Goal: Task Accomplishment & Management: Complete application form

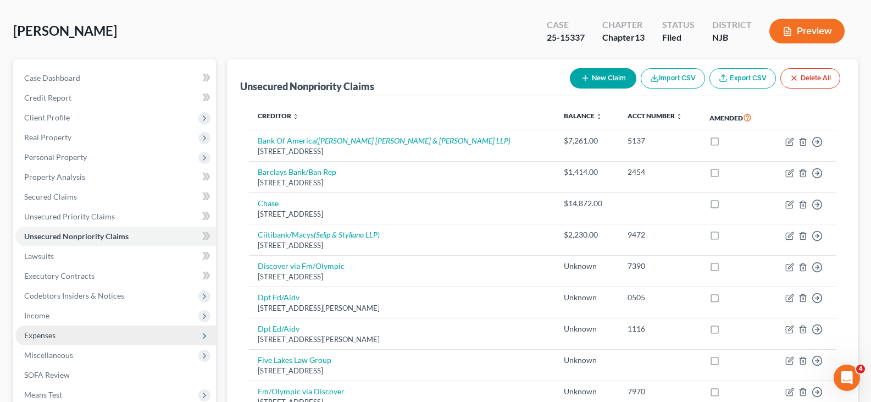
scroll to position [110, 0]
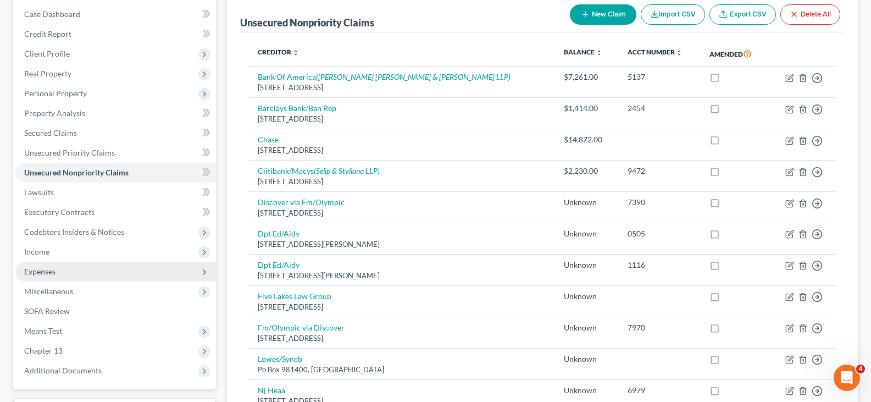
click at [35, 270] on span "Expenses" at bounding box center [39, 270] width 31 height 9
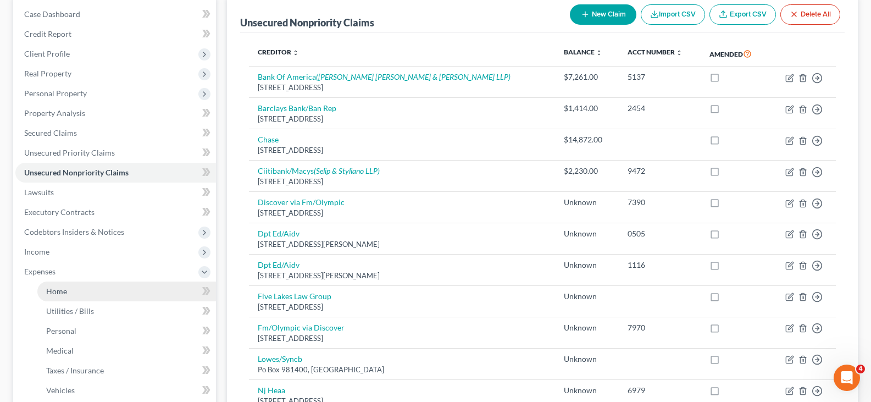
click at [63, 286] on span "Home" at bounding box center [56, 290] width 21 height 9
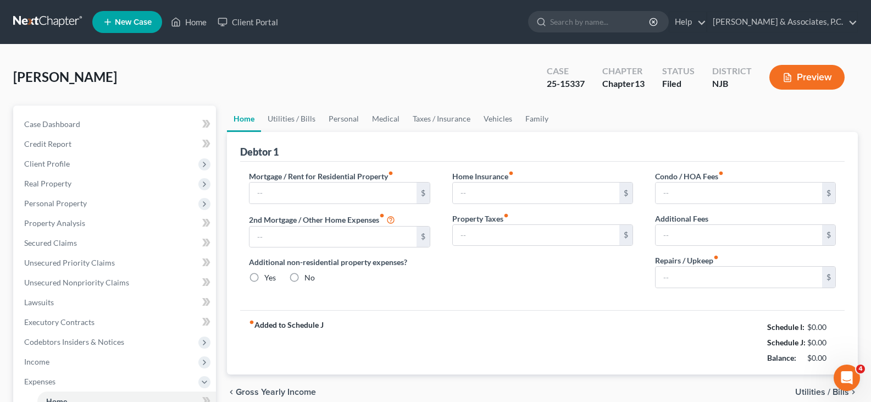
type input "3,234.00"
type input "0.00"
radio input "true"
type input "0.00"
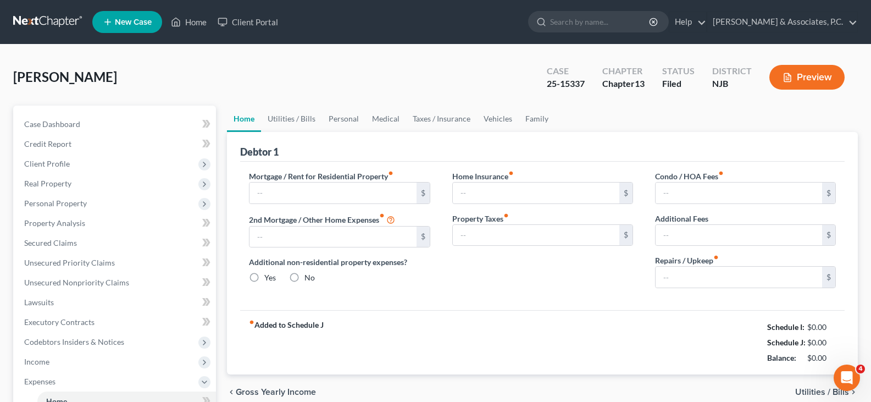
type input "0.00"
click at [296, 120] on link "Utilities / Bills" at bounding box center [291, 118] width 61 height 26
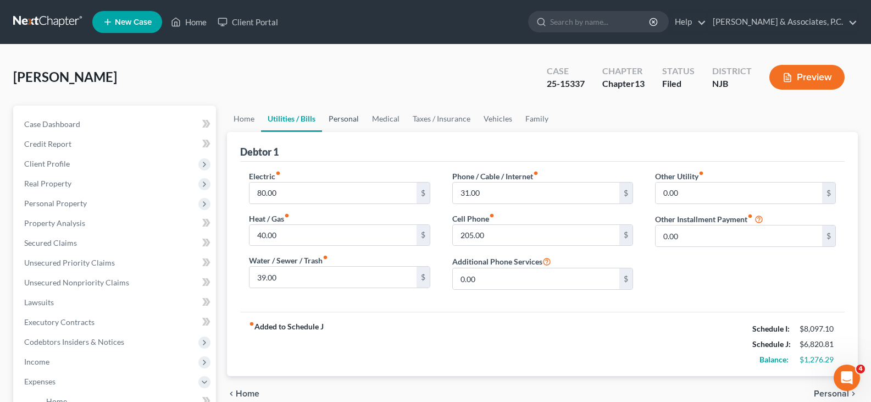
click at [339, 126] on link "Personal" at bounding box center [343, 118] width 43 height 26
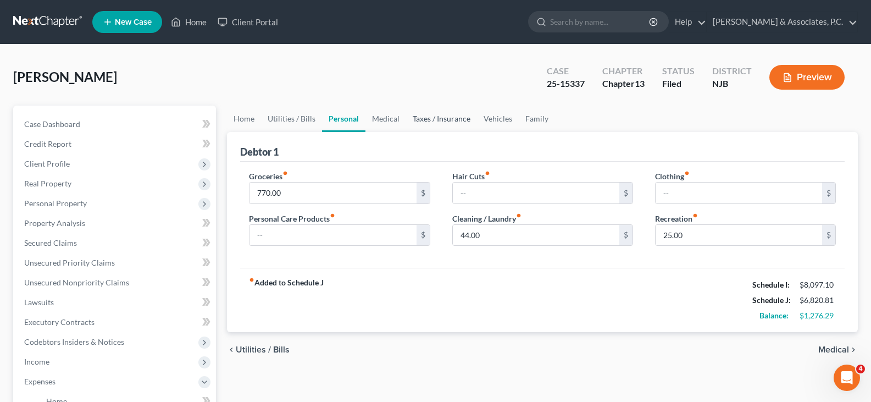
click at [425, 121] on link "Taxes / Insurance" at bounding box center [441, 118] width 71 height 26
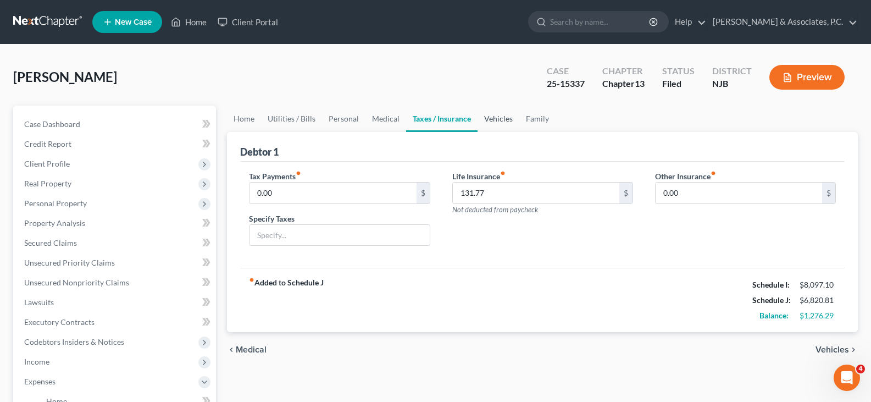
click at [489, 118] on link "Vehicles" at bounding box center [498, 118] width 42 height 26
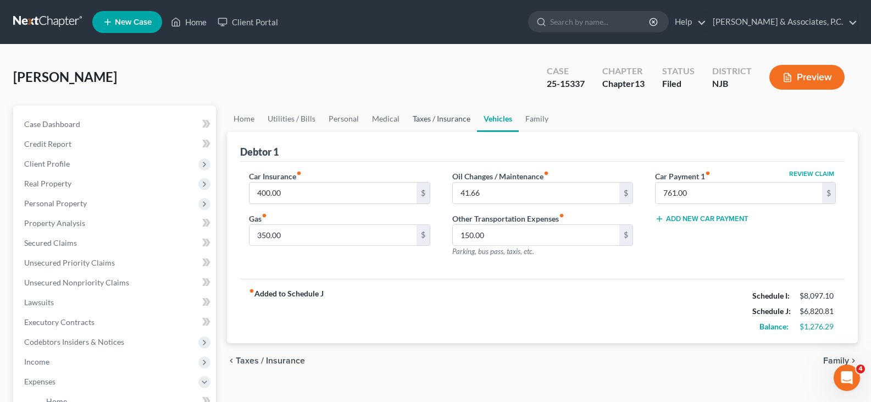
click at [441, 115] on link "Taxes / Insurance" at bounding box center [441, 118] width 71 height 26
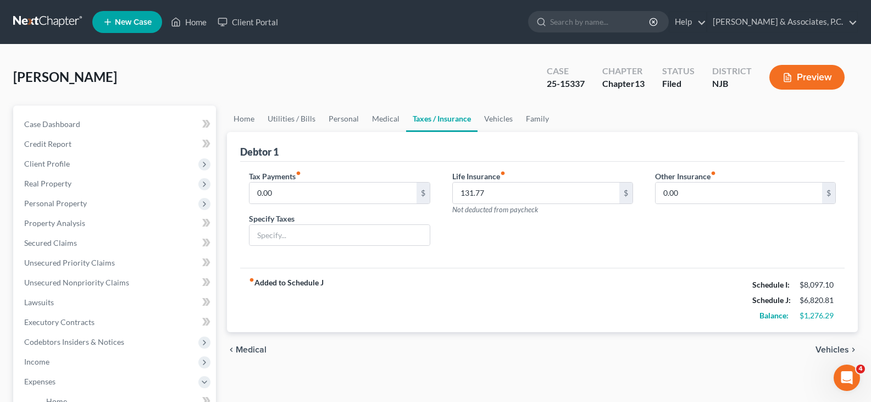
click at [505, 174] on icon "fiber_manual_record" at bounding box center [502, 172] width 5 height 5
click at [496, 113] on link "Vehicles" at bounding box center [498, 118] width 42 height 26
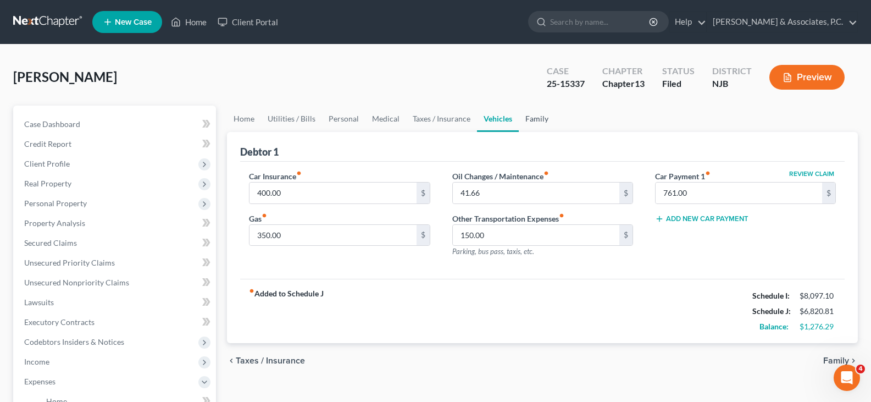
click at [532, 116] on link "Family" at bounding box center [537, 118] width 36 height 26
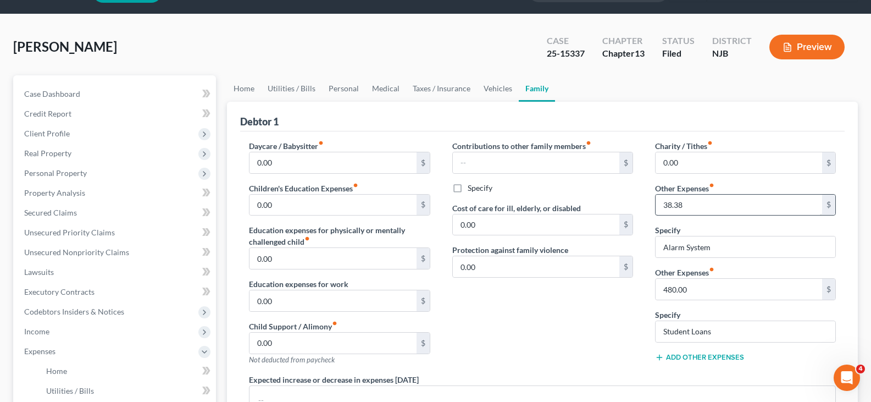
scroll to position [55, 0]
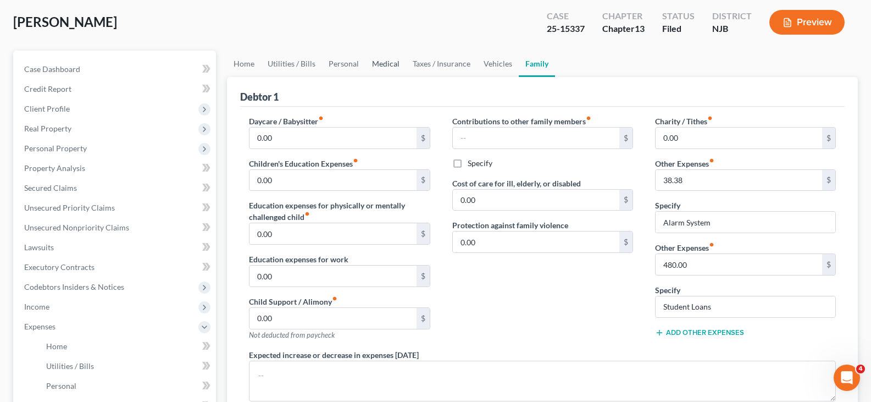
click at [386, 54] on link "Medical" at bounding box center [385, 64] width 41 height 26
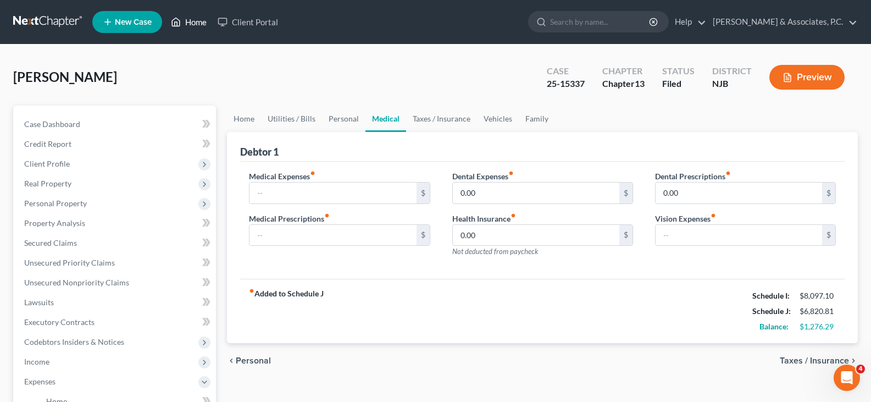
click at [195, 24] on link "Home" at bounding box center [188, 22] width 47 height 20
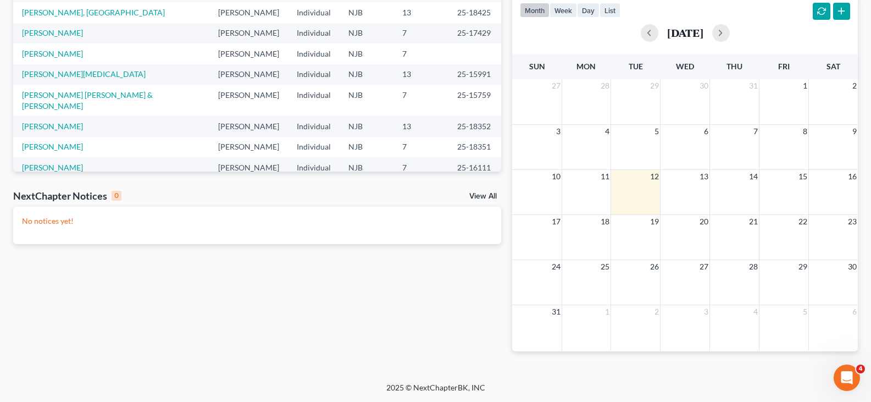
scroll to position [75, 0]
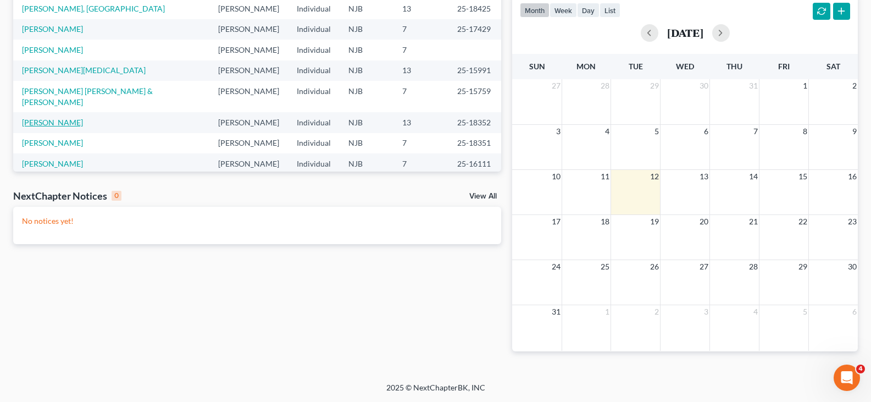
click at [55, 118] on link "[PERSON_NAME]" at bounding box center [52, 122] width 61 height 9
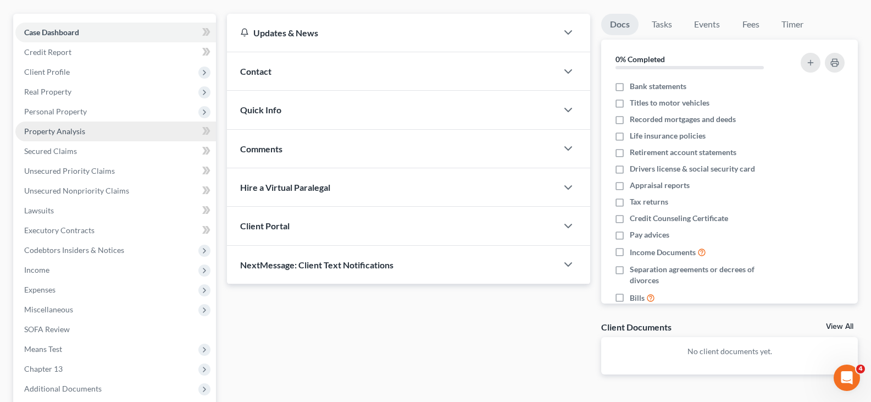
scroll to position [202, 0]
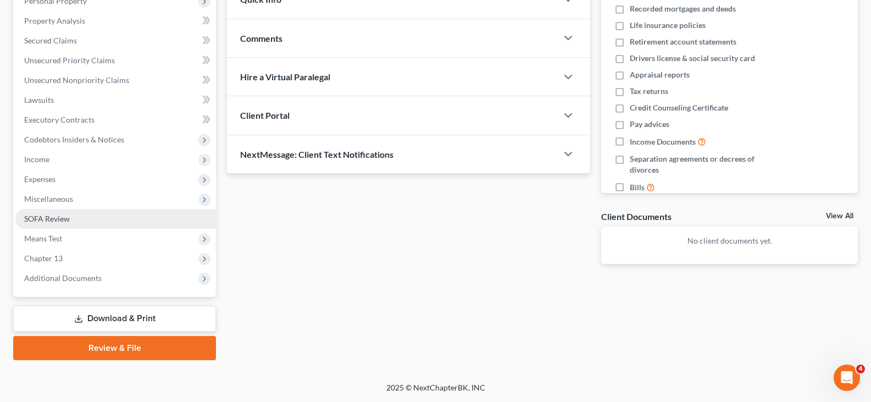
click at [51, 218] on span "SOFA Review" at bounding box center [47, 218] width 46 height 9
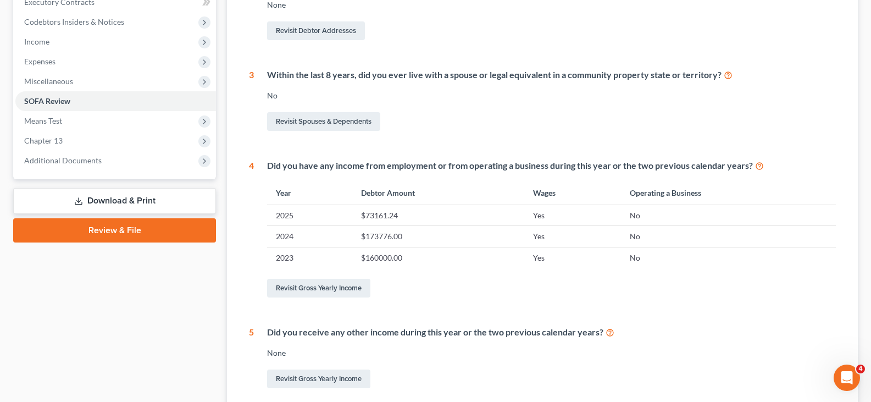
scroll to position [110, 0]
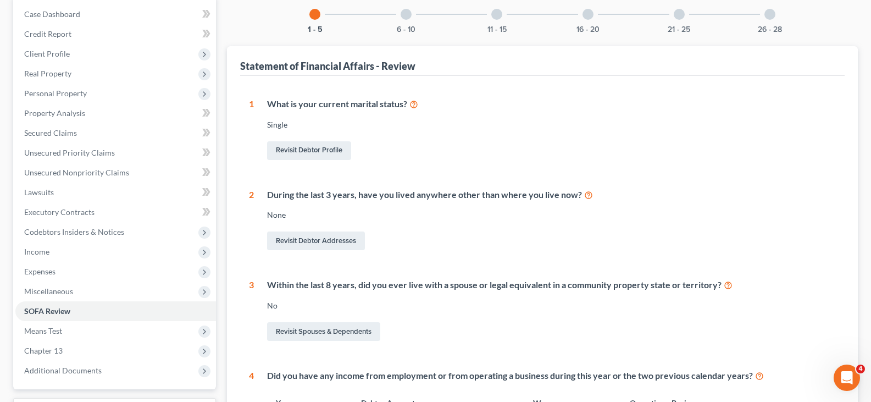
click at [588, 18] on div at bounding box center [587, 14] width 11 height 11
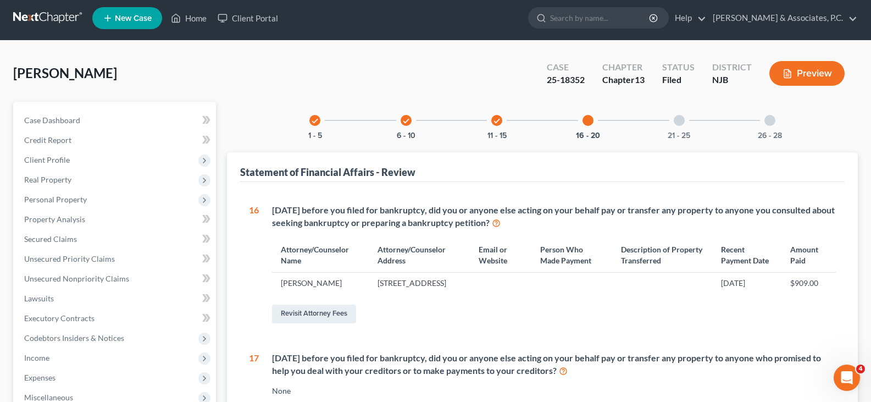
scroll to position [0, 0]
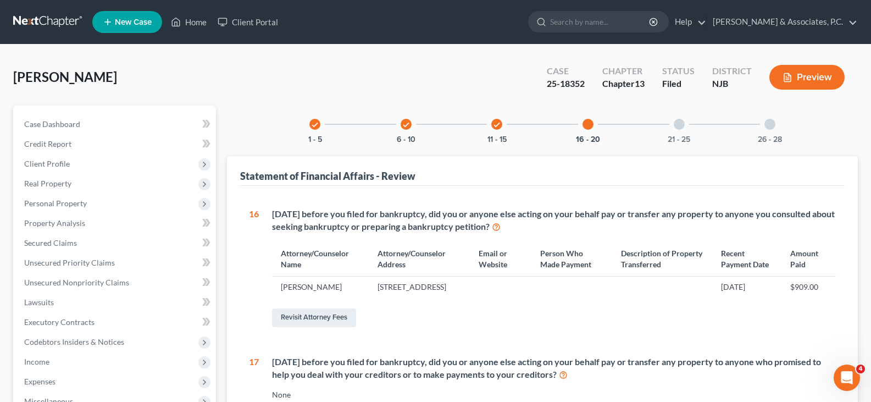
drag, startPoint x: 770, startPoint y: 122, endPoint x: 610, endPoint y: 124, distance: 159.9
click at [767, 121] on div at bounding box center [769, 124] width 11 height 11
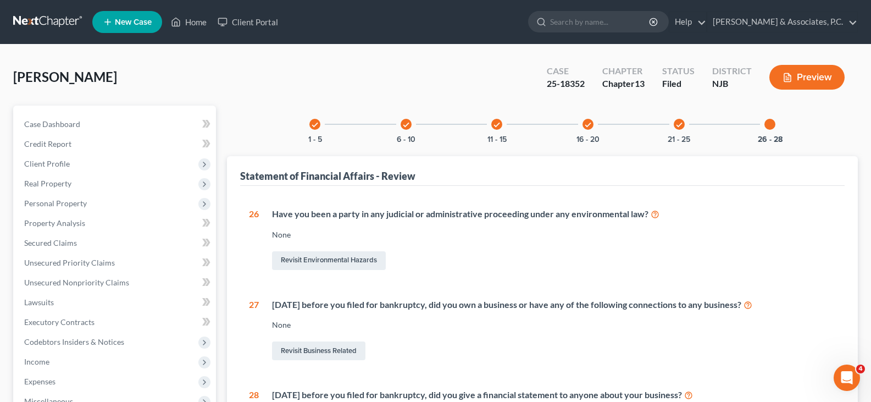
click at [771, 123] on div at bounding box center [769, 124] width 11 height 11
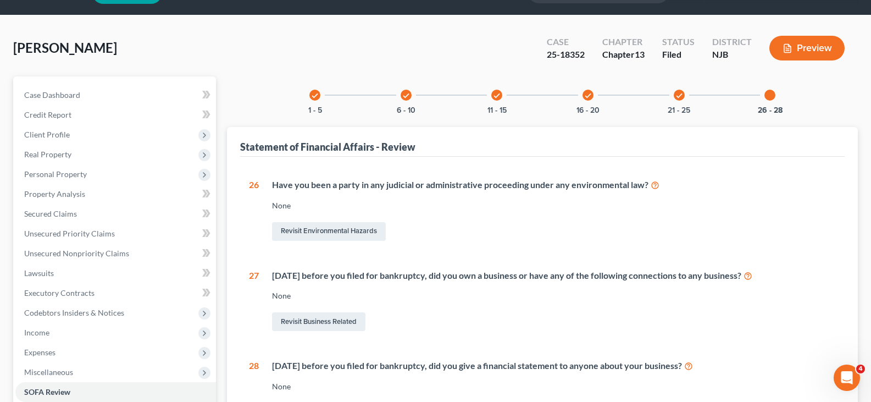
scroll to position [202, 0]
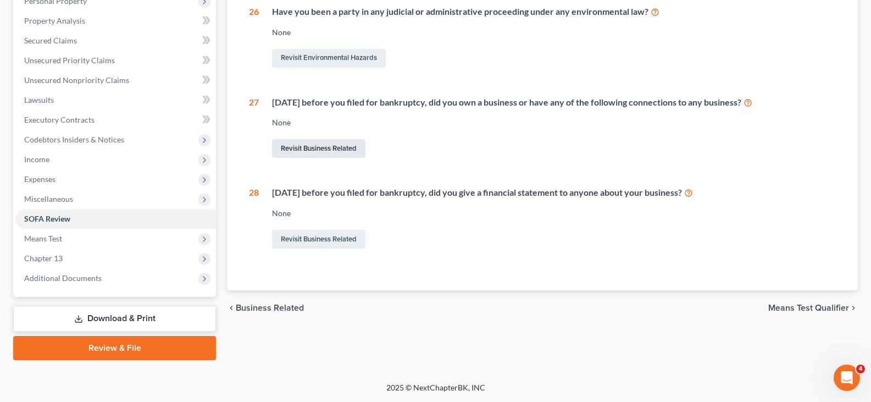
click at [324, 144] on link "Revisit Business Related" at bounding box center [318, 148] width 93 height 19
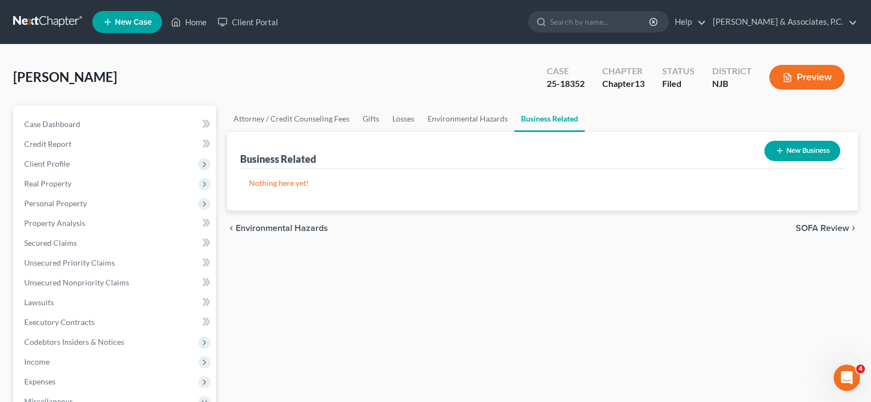
click at [808, 148] on button "New Business" at bounding box center [802, 151] width 76 height 20
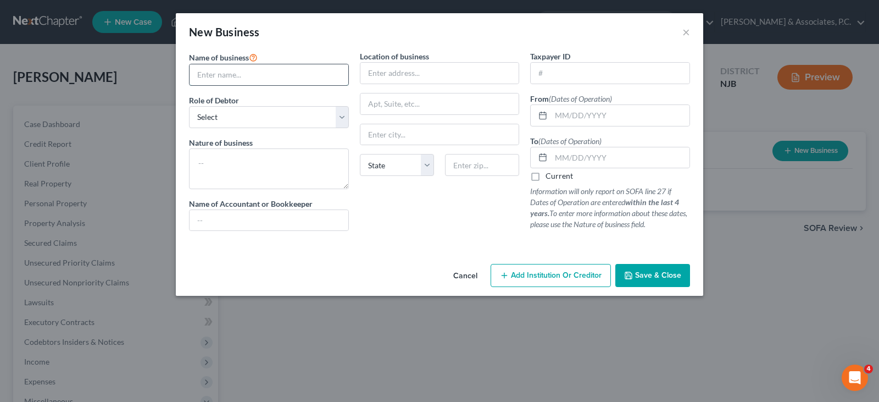
click at [283, 76] on input "text" at bounding box center [269, 74] width 159 height 21
type input "S"
drag, startPoint x: 242, startPoint y: 75, endPoint x: 224, endPoint y: 71, distance: 19.0
click at [224, 71] on input "RBK Secirity" at bounding box center [269, 74] width 159 height 21
type input "RBK Security"
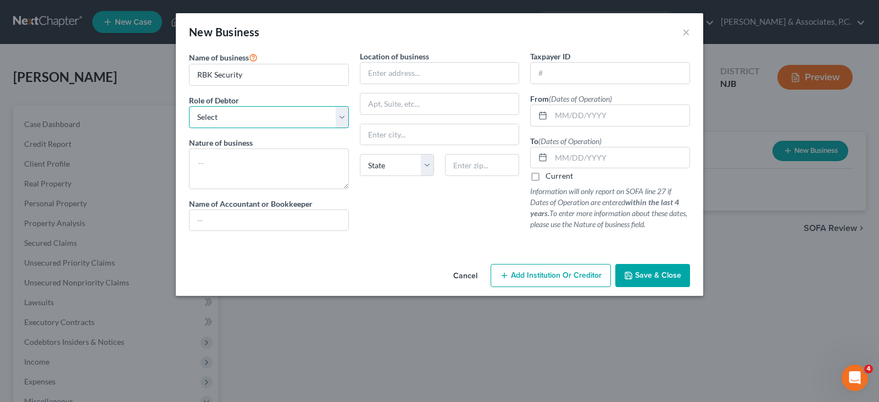
click at [343, 116] on select "Select A member of a limited liability company (LLC) or limited liability partn…" at bounding box center [269, 117] width 160 height 22
select select "member"
click at [189, 106] on select "Select A member of a limited liability company (LLC) or limited liability partn…" at bounding box center [269, 117] width 160 height 22
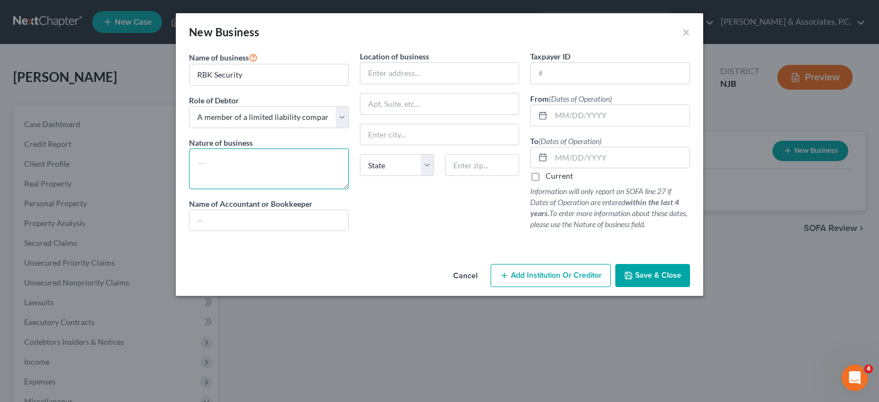
click at [247, 156] on textarea at bounding box center [269, 168] width 160 height 41
type textarea "Security Service"
click at [599, 118] on input "text" at bounding box center [620, 115] width 138 height 21
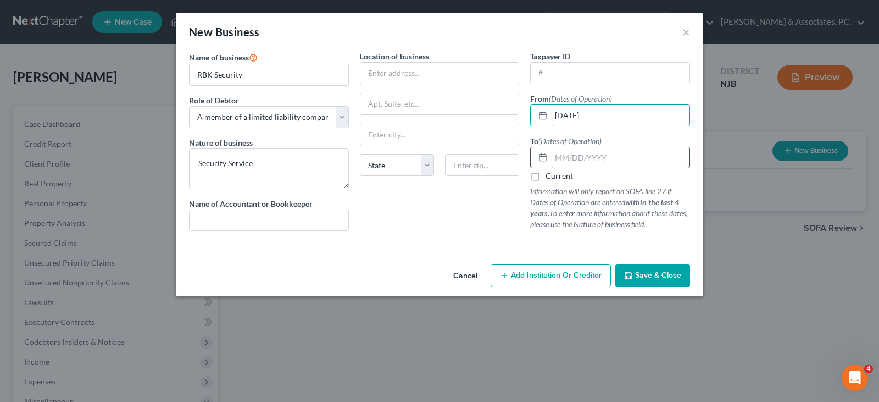
type input "[DATE]"
click at [585, 162] on input "text" at bounding box center [620, 157] width 138 height 21
type input "[DATE]"
click at [663, 276] on span "Save & Close" at bounding box center [658, 274] width 46 height 9
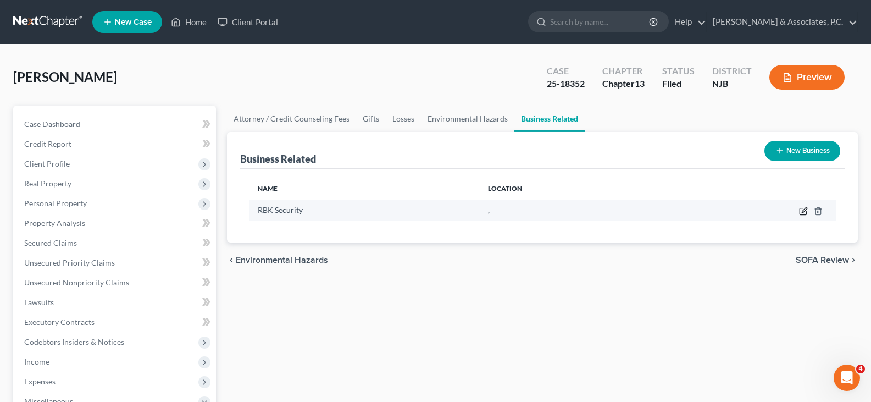
click at [804, 208] on icon "button" at bounding box center [803, 211] width 9 height 9
select select "member"
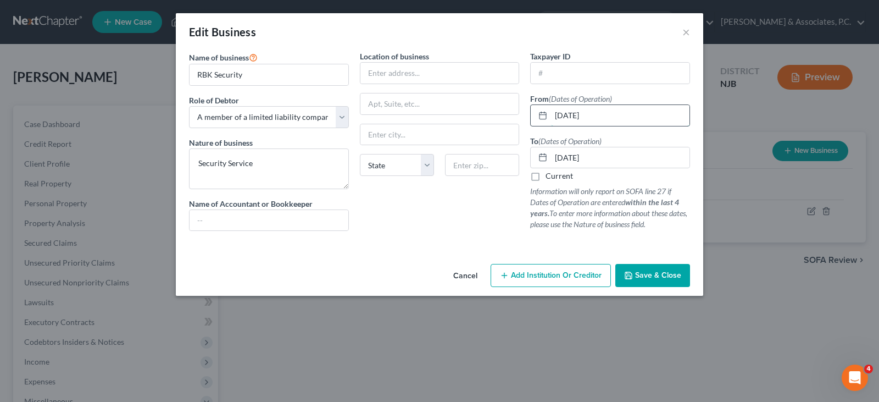
drag, startPoint x: 602, startPoint y: 114, endPoint x: 587, endPoint y: 112, distance: 15.1
click at [587, 112] on input "[DATE]" at bounding box center [620, 115] width 138 height 21
click at [559, 115] on input "[DATE]" at bounding box center [620, 115] width 138 height 21
drag, startPoint x: 612, startPoint y: 118, endPoint x: 514, endPoint y: 130, distance: 98.5
click at [514, 130] on div "Name of business * RBK Security Role of Debtor * Select A member of a limited l…" at bounding box center [439, 150] width 512 height 198
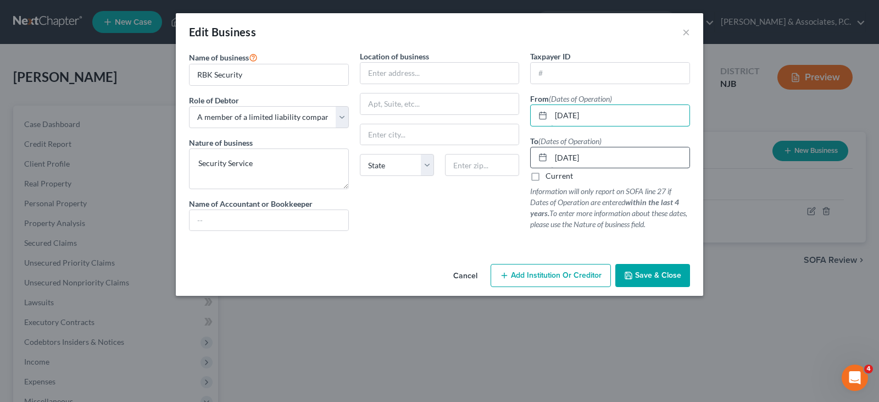
type input "[DATE]"
click at [604, 157] on input "[DATE]" at bounding box center [620, 157] width 138 height 21
drag, startPoint x: 604, startPoint y: 157, endPoint x: 543, endPoint y: 157, distance: 60.4
click at [543, 157] on div "[DATE]" at bounding box center [610, 158] width 160 height 22
type input "[DATE]"
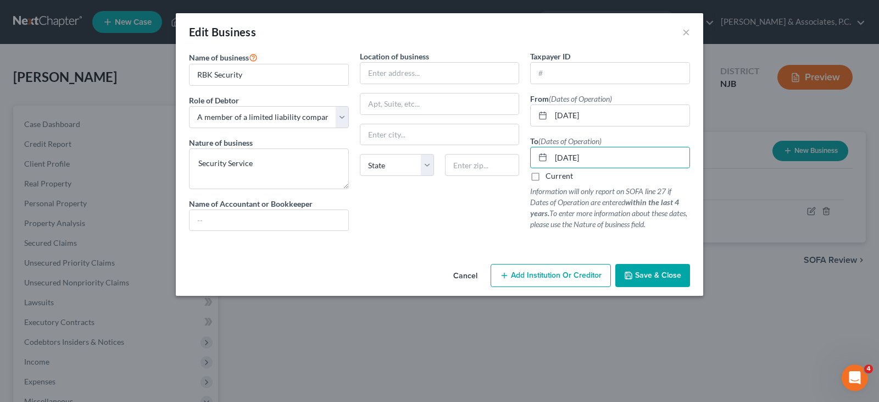
click at [471, 202] on div "Location of business State [US_STATE][GEOGRAPHIC_DATA] [GEOGRAPHIC_DATA] [GEOGR…" at bounding box center [439, 145] width 171 height 189
click at [382, 72] on input "text" at bounding box center [439, 73] width 159 height 21
click at [379, 70] on input "text" at bounding box center [439, 73] width 159 height 21
type input "Po Box 268"
click at [389, 132] on input "text" at bounding box center [439, 134] width 159 height 21
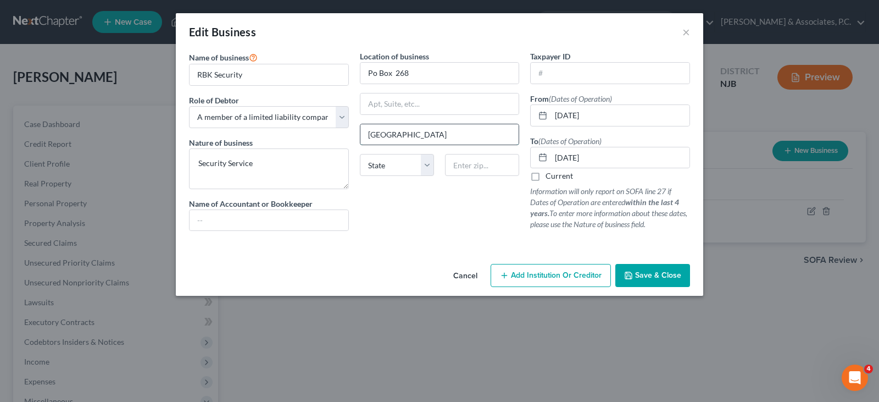
type input "[GEOGRAPHIC_DATA]"
select select "33"
type input "07101"
click at [374, 73] on input "Po Box 268" at bounding box center [439, 73] width 159 height 21
type input "PO Box 268"
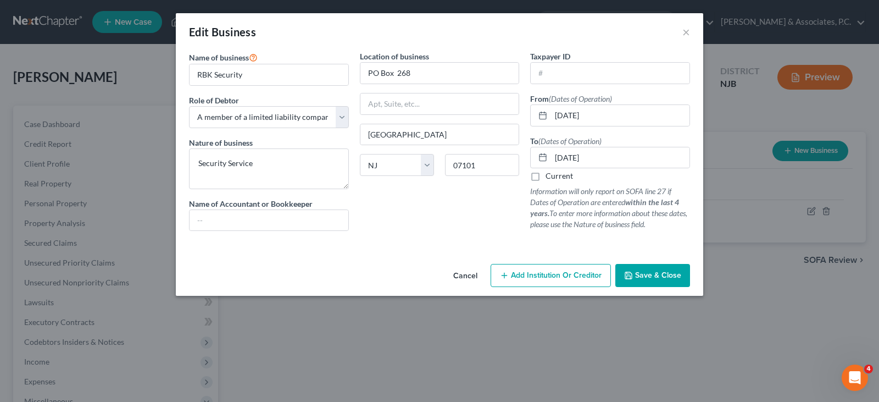
drag, startPoint x: 405, startPoint y: 253, endPoint x: 655, endPoint y: 259, distance: 249.5
click at [407, 252] on div "Name of business * RBK Security Role of Debtor * Select A member of a limited l…" at bounding box center [439, 155] width 527 height 209
click at [659, 273] on span "Save & Close" at bounding box center [658, 274] width 46 height 9
